Goal: Check status: Check status

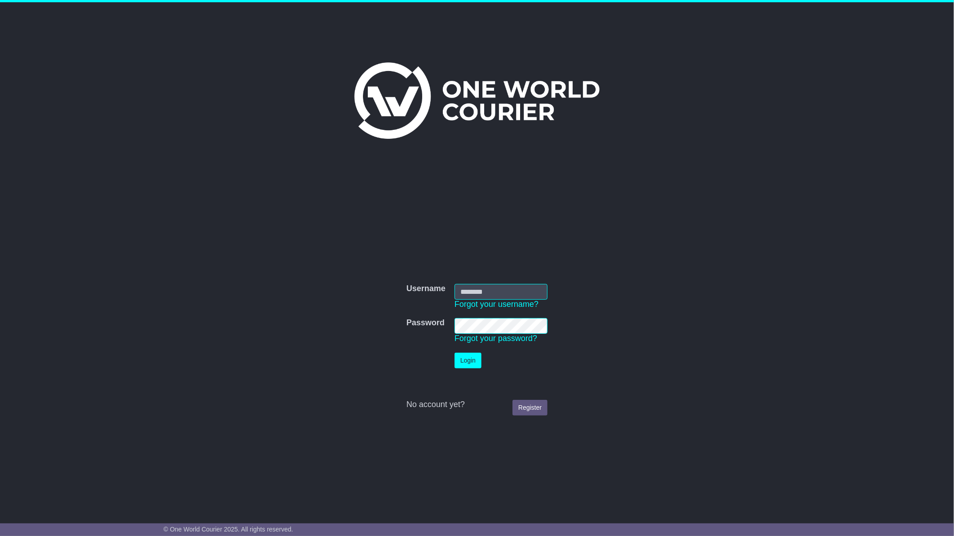
type input "**********"
click at [462, 359] on button "Login" at bounding box center [468, 361] width 27 height 16
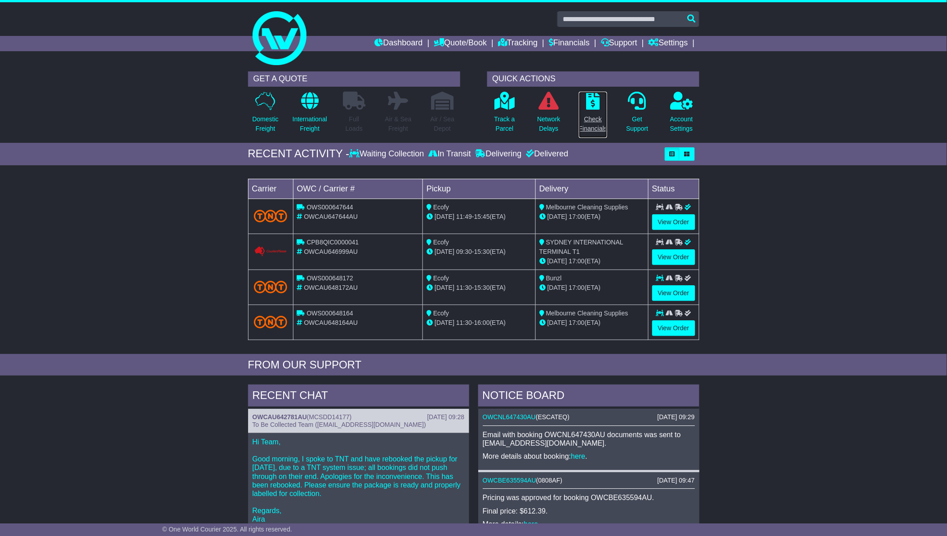
click at [586, 124] on p "Check Financials" at bounding box center [593, 124] width 28 height 19
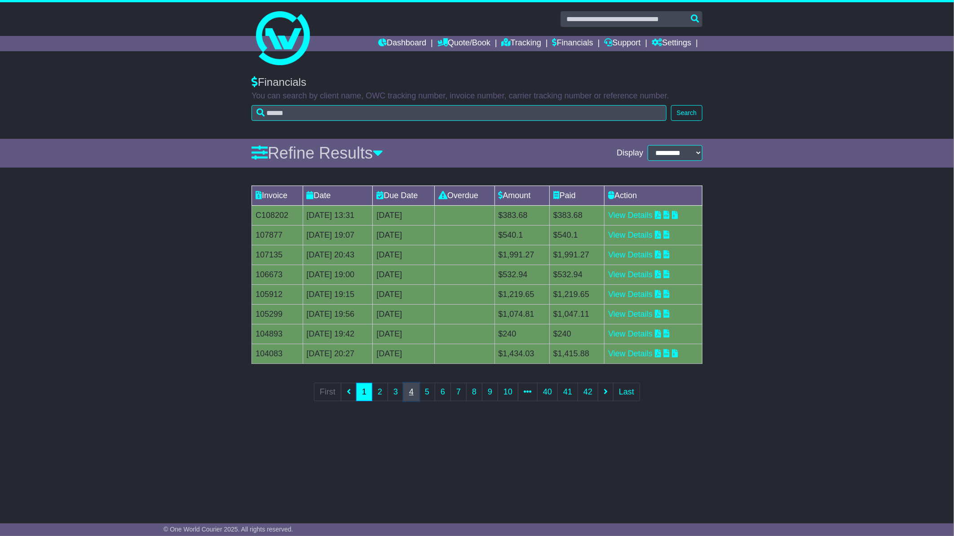
click at [410, 387] on link "4" at bounding box center [411, 392] width 16 height 18
click at [462, 394] on link "7" at bounding box center [459, 392] width 16 height 18
click at [790, 414] on div "Invoice Date Due Date Overdue Amount Paid Action 83569 14 Nov 2024 20:07 14th D…" at bounding box center [477, 299] width 954 height 237
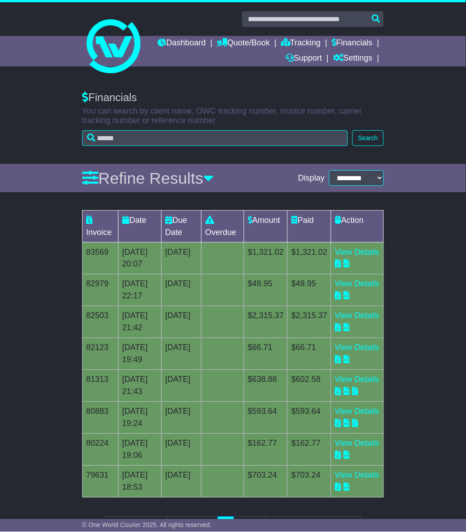
scroll to position [66, 0]
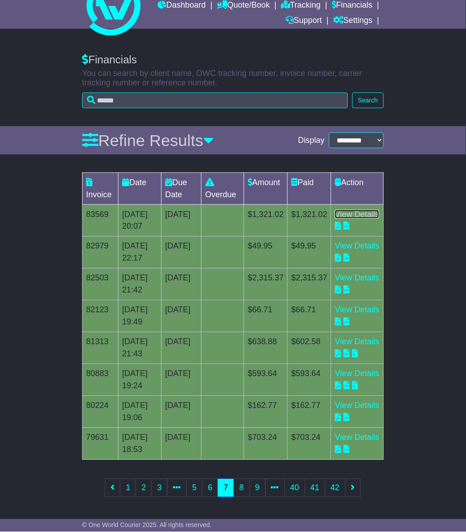
click at [353, 210] on link "View Details" at bounding box center [357, 214] width 44 height 9
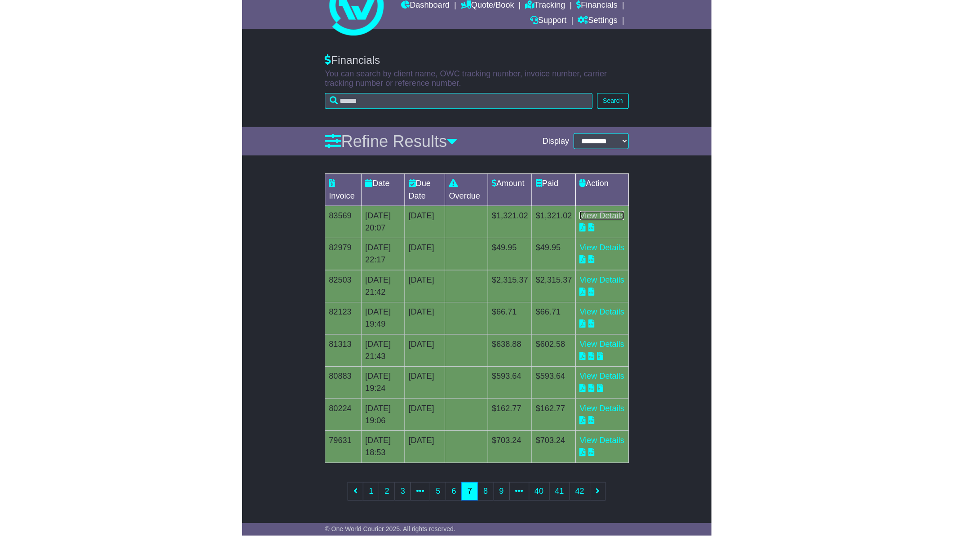
scroll to position [0, 0]
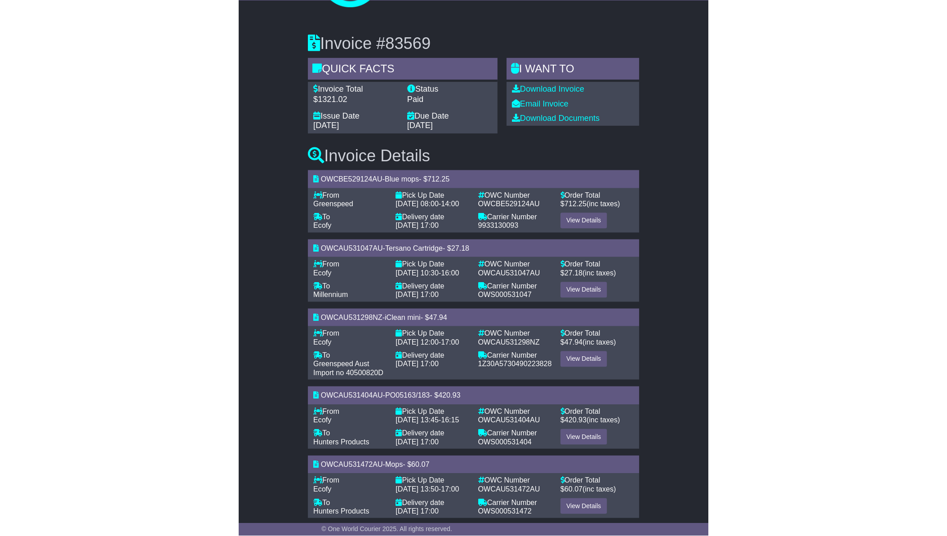
scroll to position [133, 0]
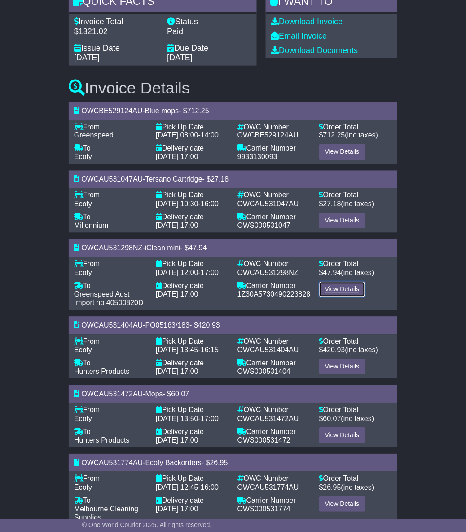
click at [334, 297] on link "View Details" at bounding box center [342, 290] width 46 height 16
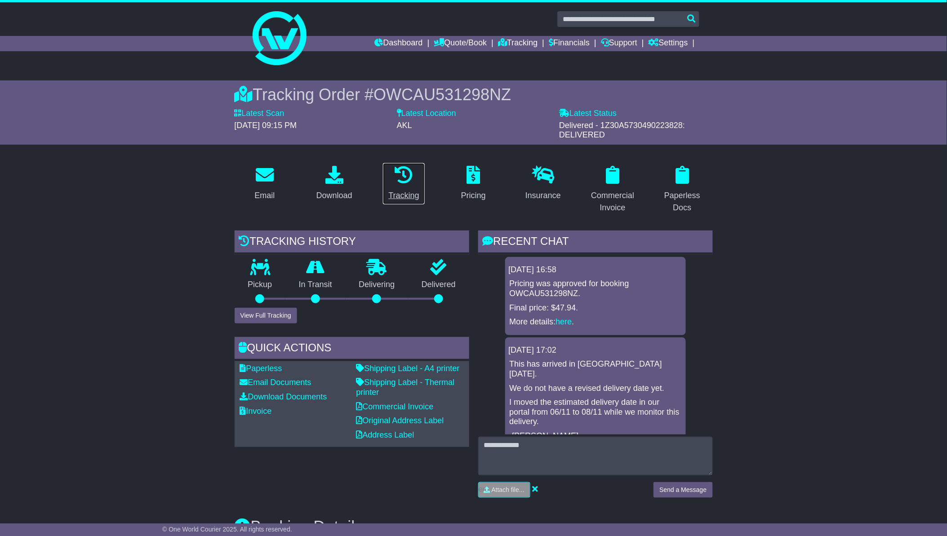
click at [401, 193] on div "Tracking" at bounding box center [403, 196] width 31 height 12
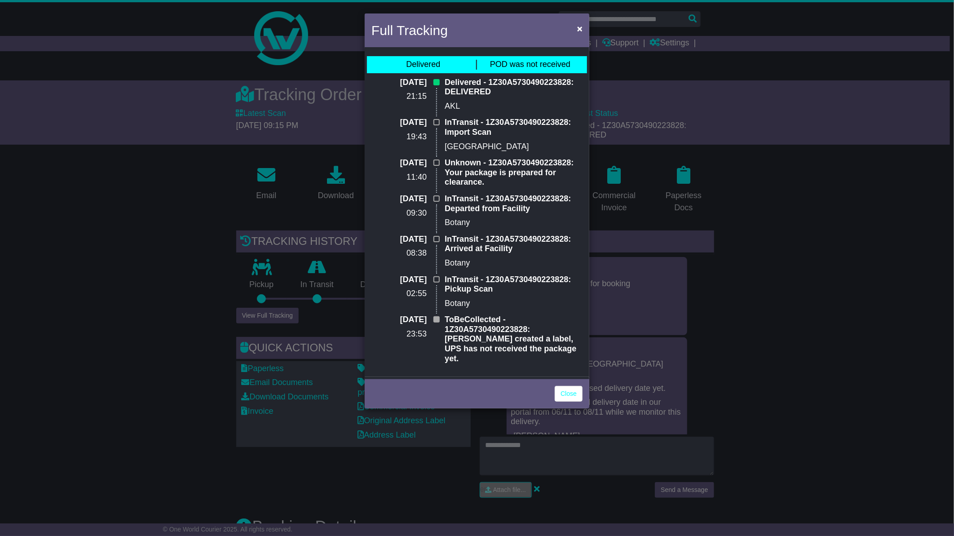
click at [466, 199] on div "Full Tracking × Delivered POD was not received [DATE] 21:15 Delivered - 1Z30A57…" at bounding box center [477, 268] width 954 height 536
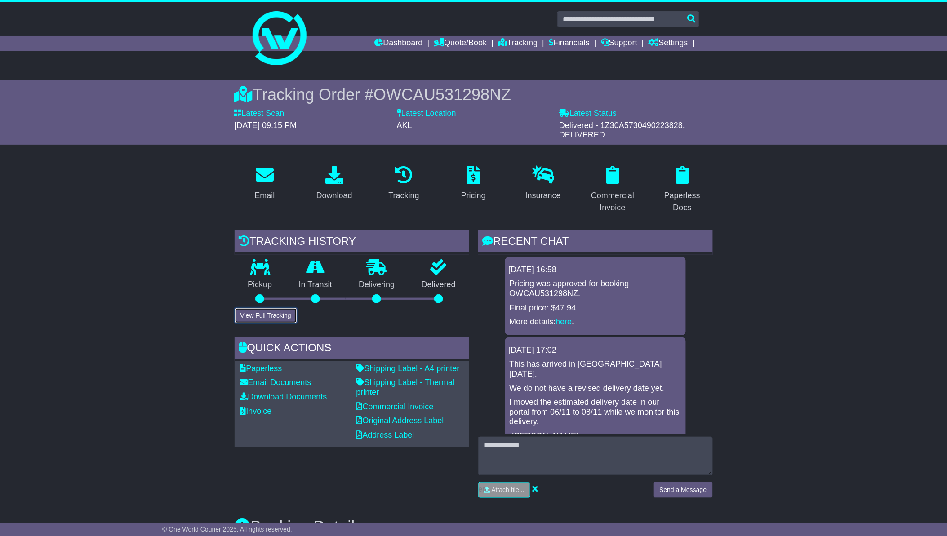
click at [265, 312] on button "View Full Tracking" at bounding box center [266, 316] width 62 height 16
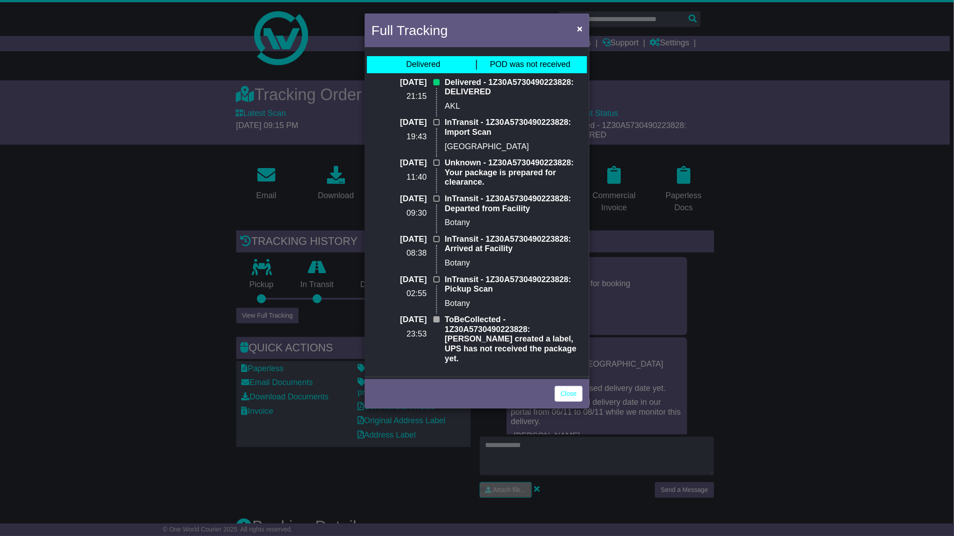
drag, startPoint x: 805, startPoint y: 244, endPoint x: 839, endPoint y: 217, distance: 44.4
click at [466, 217] on div "Full Tracking × Delivered POD was not received [DATE] 21:15 Delivered - 1Z30A57…" at bounding box center [477, 268] width 954 height 536
